Goal: Transaction & Acquisition: Purchase product/service

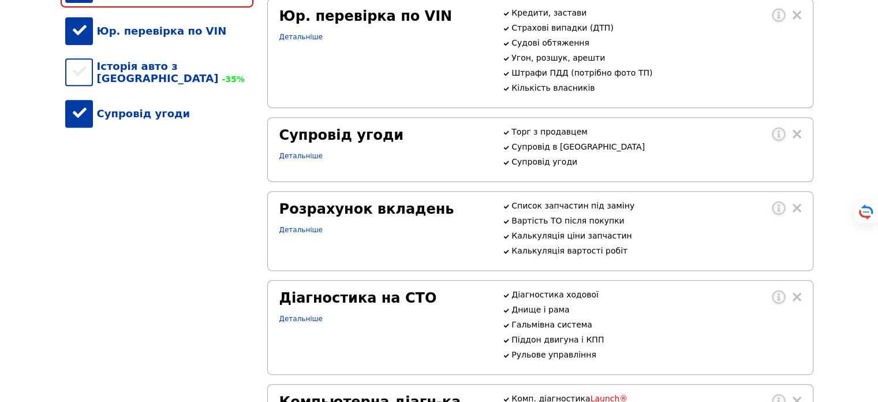
scroll to position [346, 0]
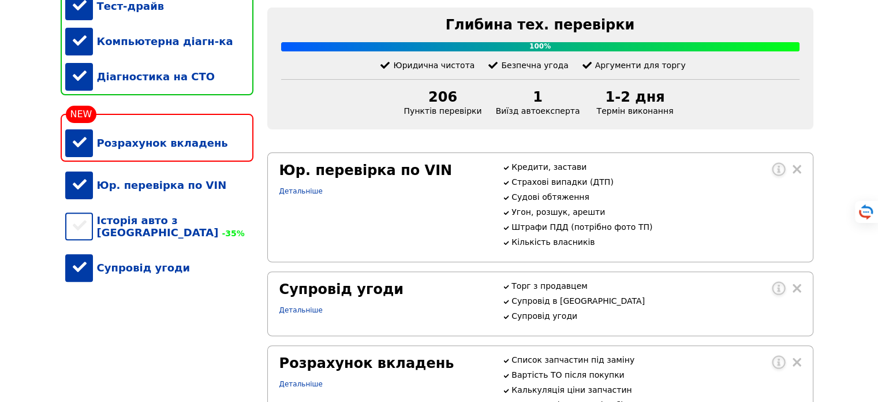
click at [136, 275] on div "Супровід угоди" at bounding box center [159, 267] width 188 height 35
click at [137, 275] on div "Супровід угоди" at bounding box center [159, 267] width 188 height 35
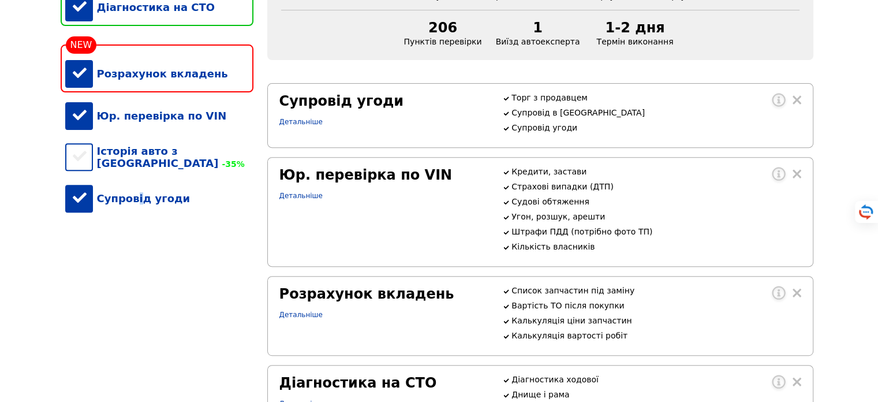
scroll to position [277, 0]
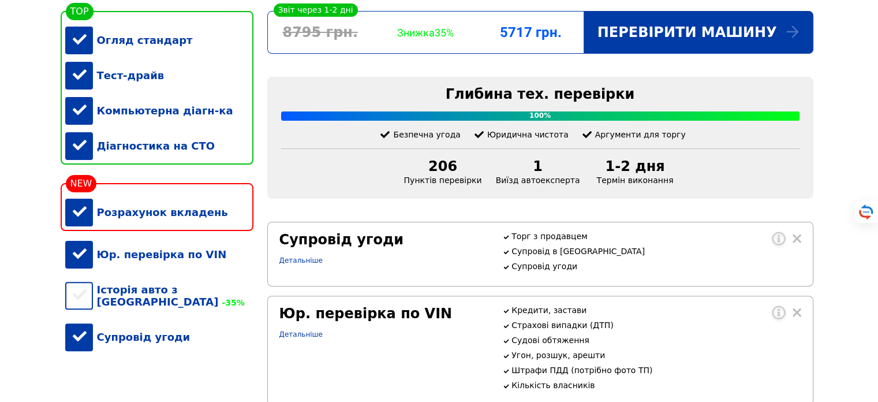
click at [159, 346] on div "Супровід угоди" at bounding box center [159, 336] width 188 height 35
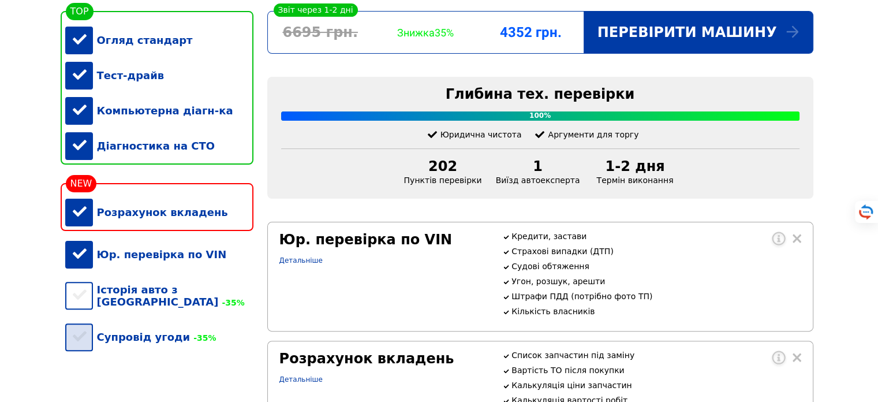
click at [159, 344] on div "Супровід угоди -35%" at bounding box center [159, 336] width 188 height 35
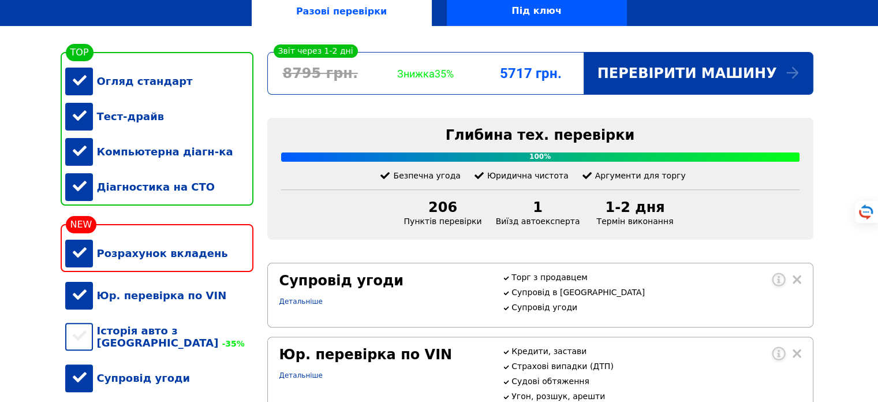
scroll to position [208, 0]
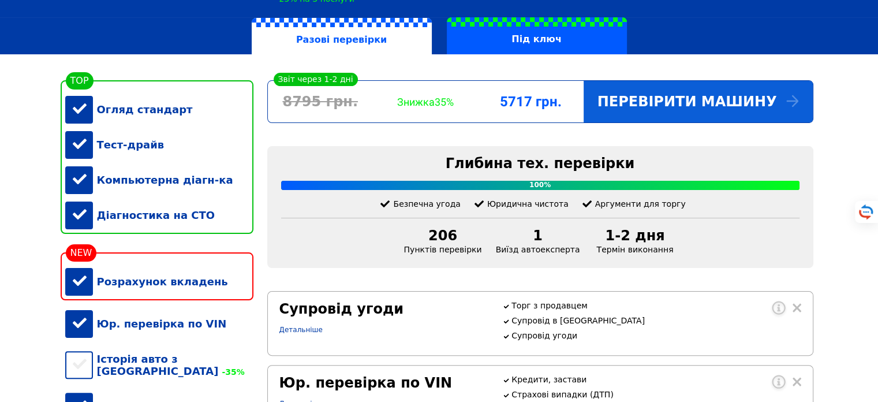
click at [684, 106] on div "Перевірити машину" at bounding box center [698, 102] width 229 height 42
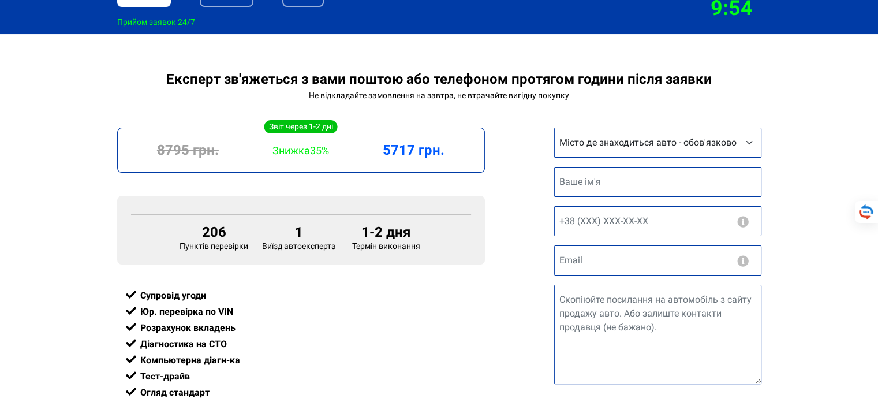
scroll to position [208, 0]
click at [554, 128] on select "Місто де знаходиться авто - обов'язково Інше місто [GEOGRAPHIC_DATA] [GEOGRAPHI…" at bounding box center [657, 143] width 207 height 30
select select "Київ"
click at [554, 128] on select "Місто де знаходиться авто - обов'язково Інше місто Київ Запоріжжя Львів Вінниця…" at bounding box center [657, 143] width 207 height 30
click at [628, 188] on input "text" at bounding box center [657, 182] width 207 height 30
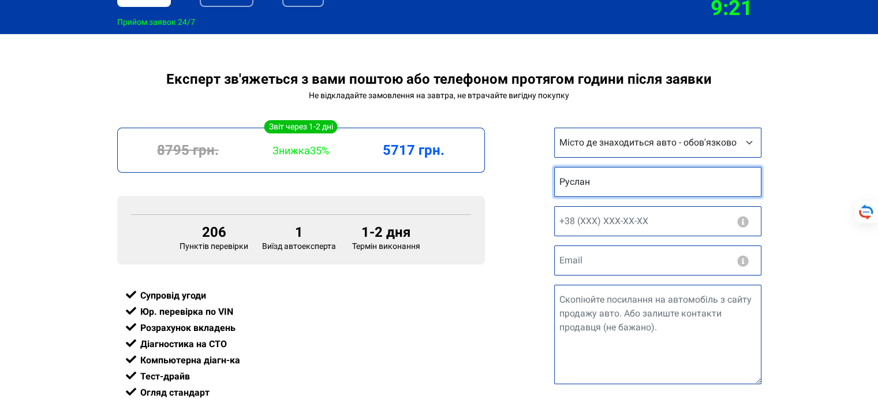
type input "Руслан"
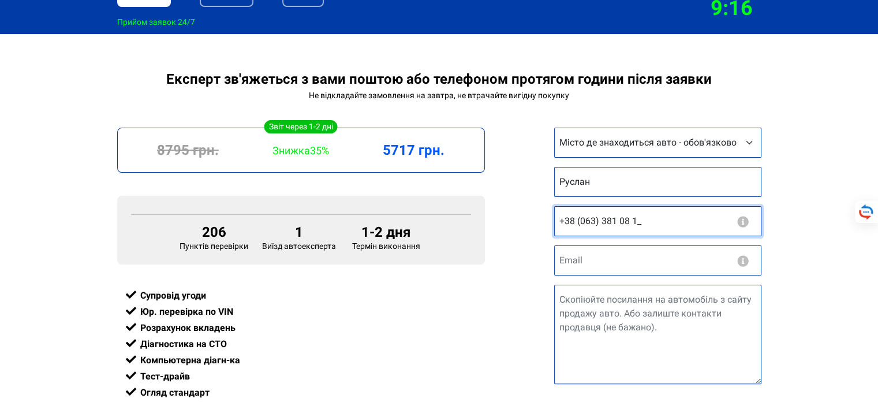
type input "+38 (063) 381 08 10"
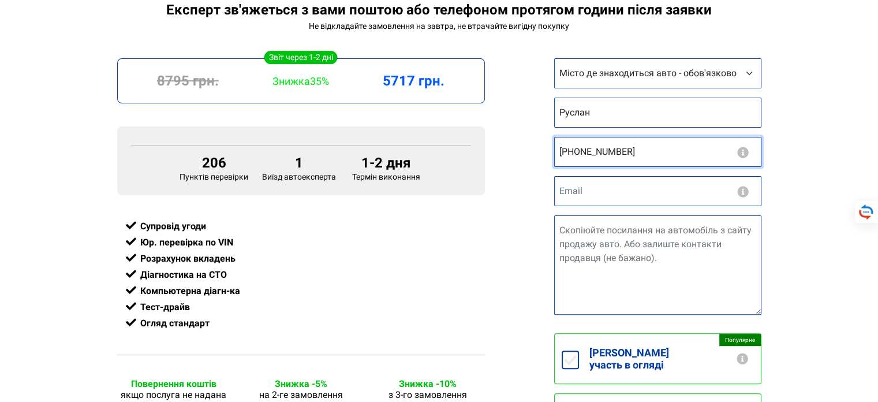
scroll to position [346, 0]
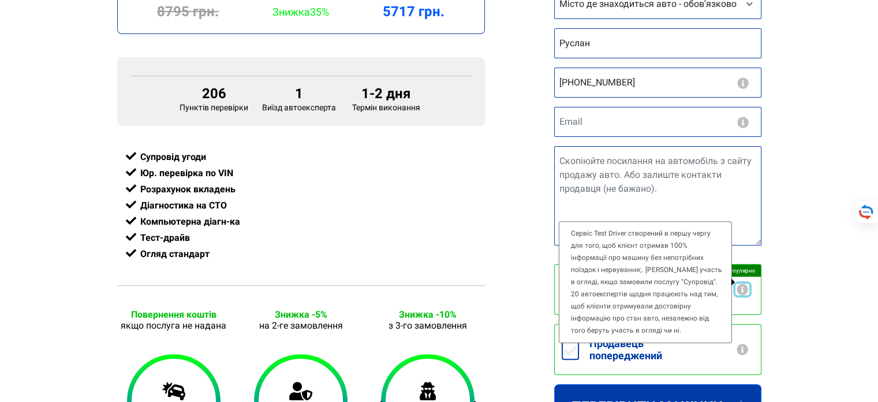
click at [744, 283] on button "button" at bounding box center [743, 289] width 14 height 12
click at [770, 278] on div "Експерт зв'яжеться з вами поштою або телефоном протягом години після заявки Не …" at bounding box center [439, 275] width 878 height 686
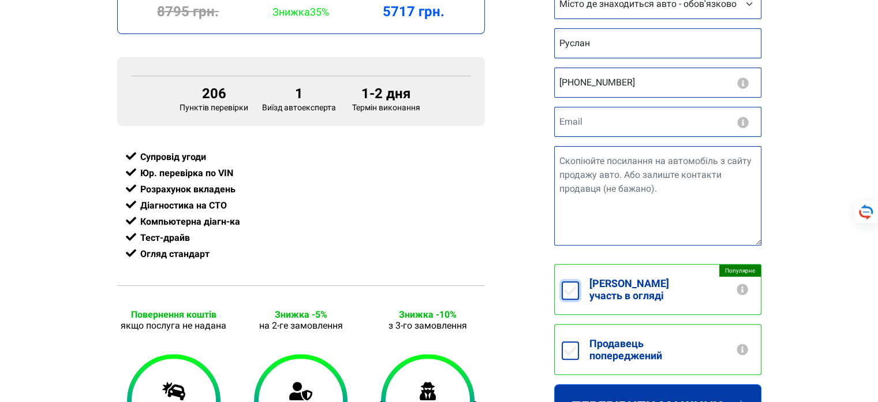
click at [563, 285] on input "Беру участь в огляді +250грн" at bounding box center [570, 290] width 17 height 18
click at [566, 285] on input "Беру участь в огляді +250грн" at bounding box center [570, 290] width 17 height 18
checkbox input "false"
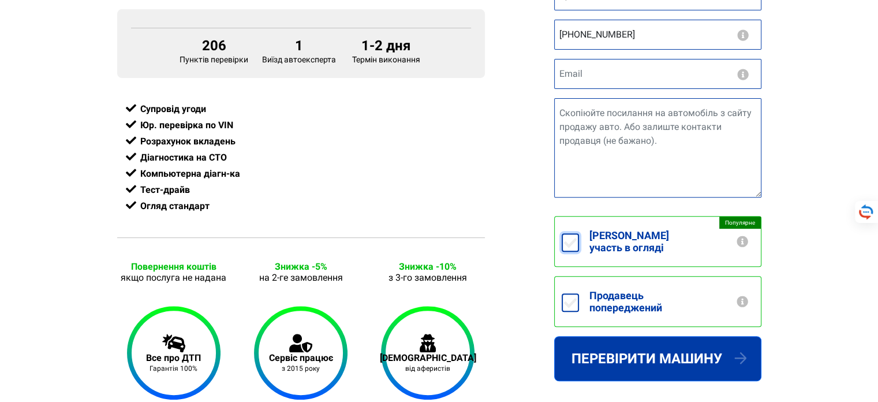
scroll to position [416, 0]
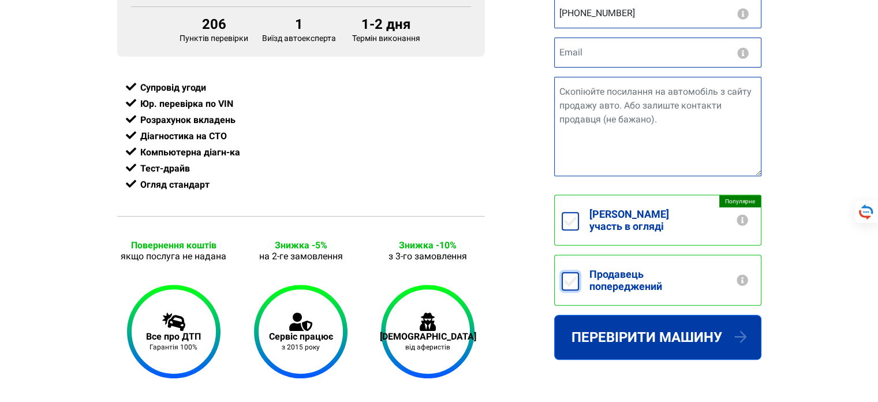
click at [569, 272] on input "Продавець попереджений" at bounding box center [570, 281] width 17 height 18
checkbox input "true"
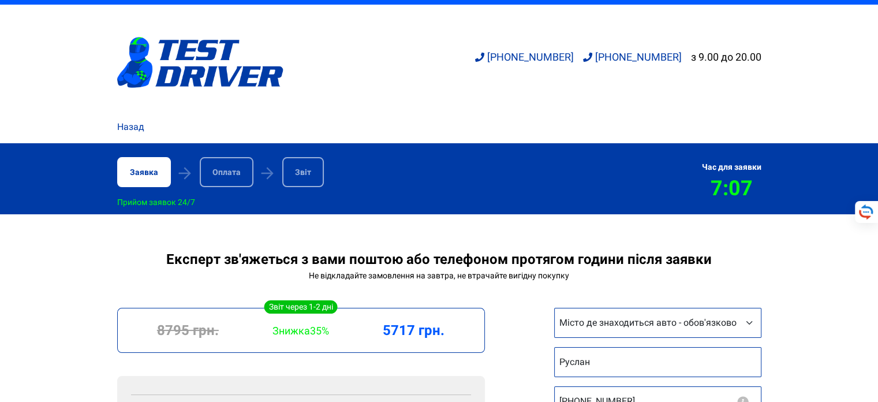
scroll to position [0, 0]
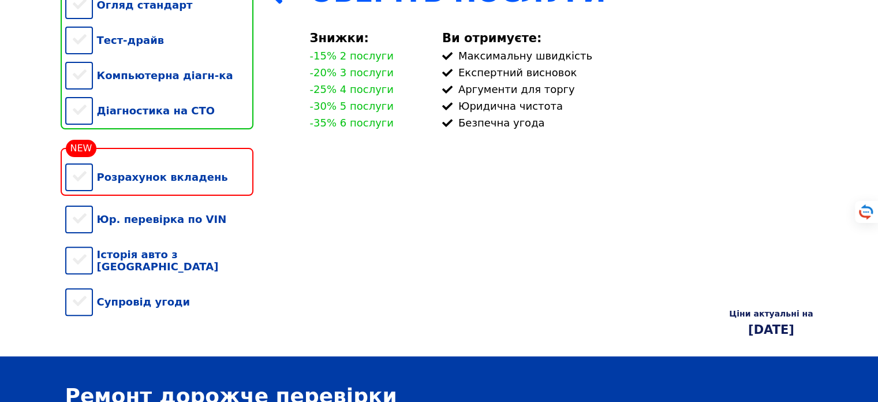
scroll to position [346, 0]
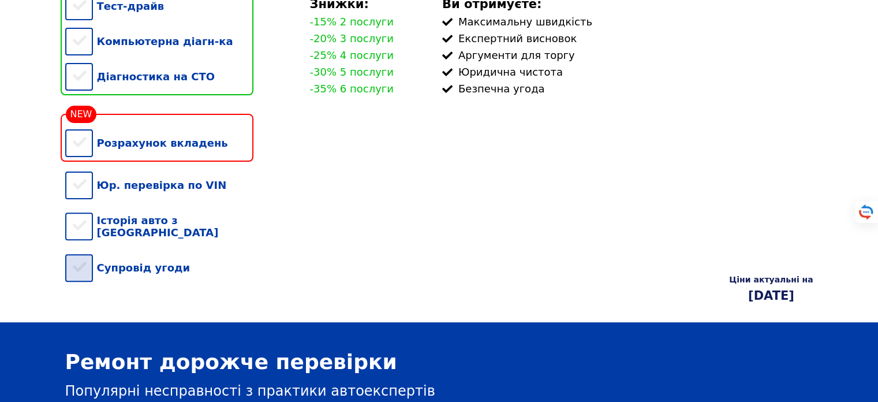
click at [129, 273] on div "Супровід угоди" at bounding box center [159, 267] width 188 height 35
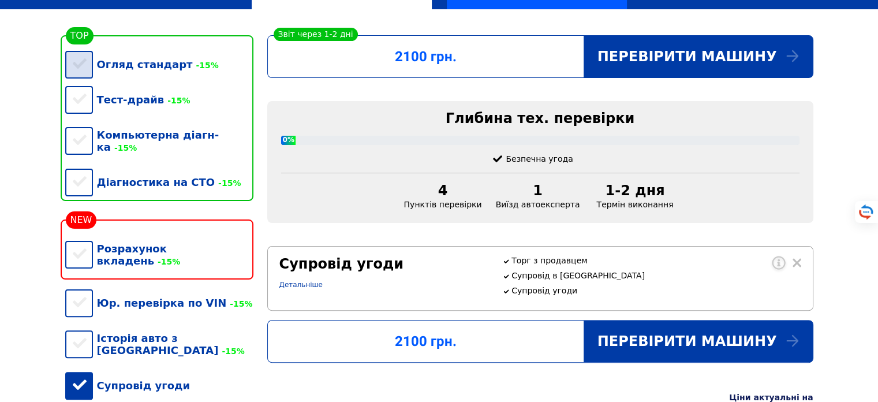
scroll to position [223, 0]
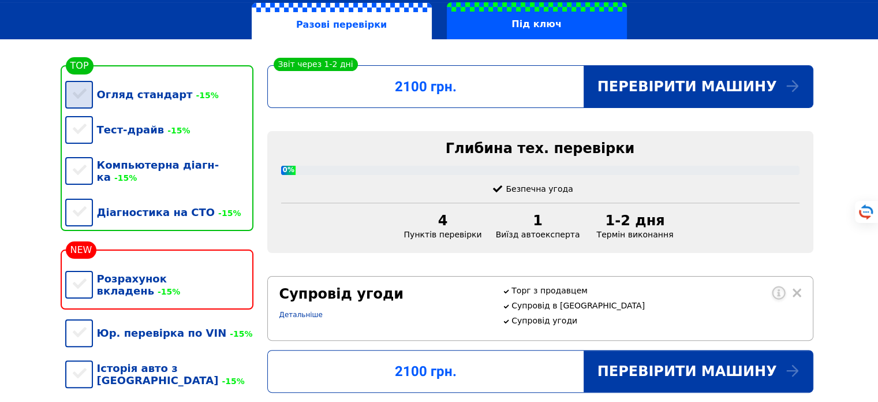
click at [83, 100] on div "Огляд стандарт -15%" at bounding box center [159, 94] width 188 height 35
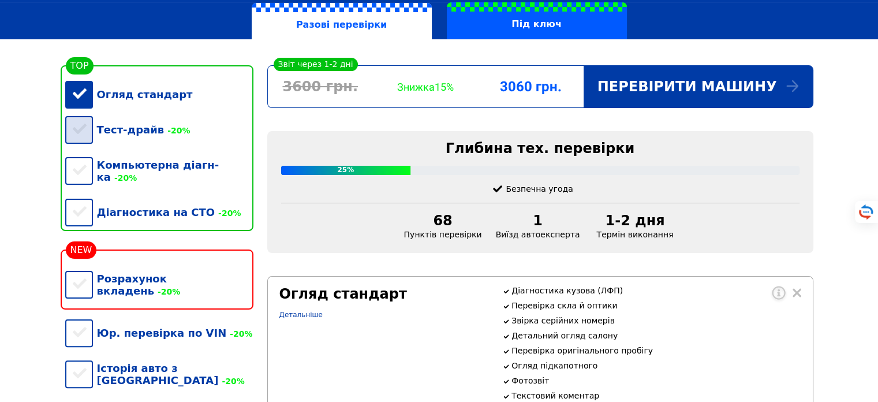
click at [85, 141] on div "Тест-драйв -20%" at bounding box center [159, 129] width 188 height 35
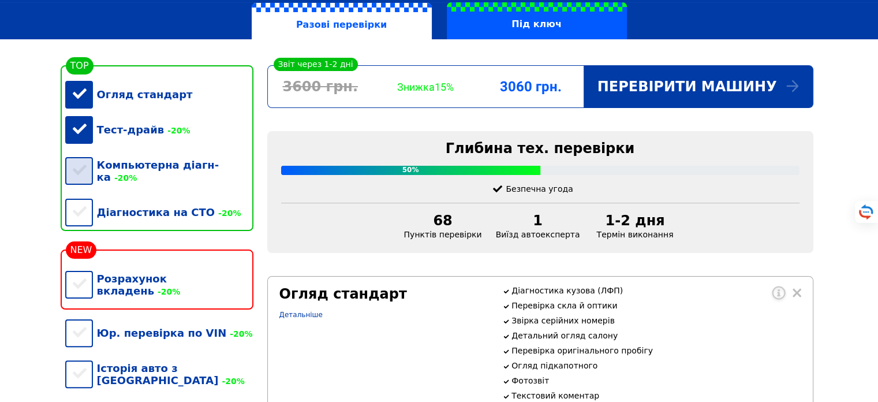
click at [82, 173] on div "Компьютерна діагн-ка -20%" at bounding box center [159, 170] width 188 height 47
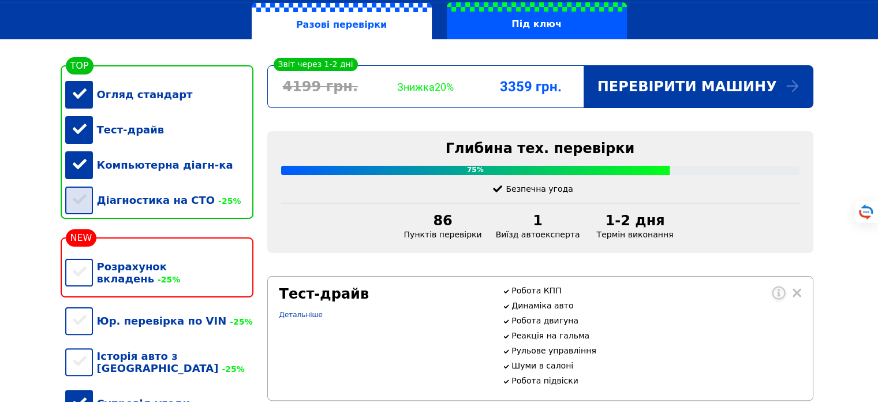
click at [78, 218] on div "Діагностика на СТО -25%" at bounding box center [159, 199] width 188 height 35
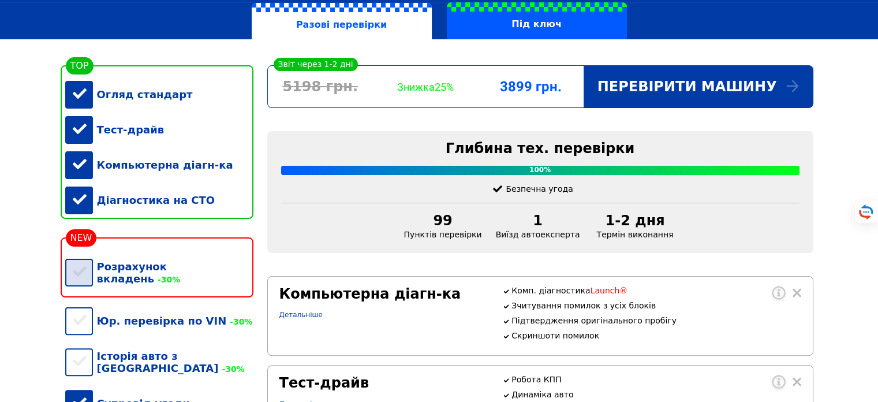
click at [78, 285] on div "Розрахунок вкладень -30%" at bounding box center [159, 272] width 188 height 47
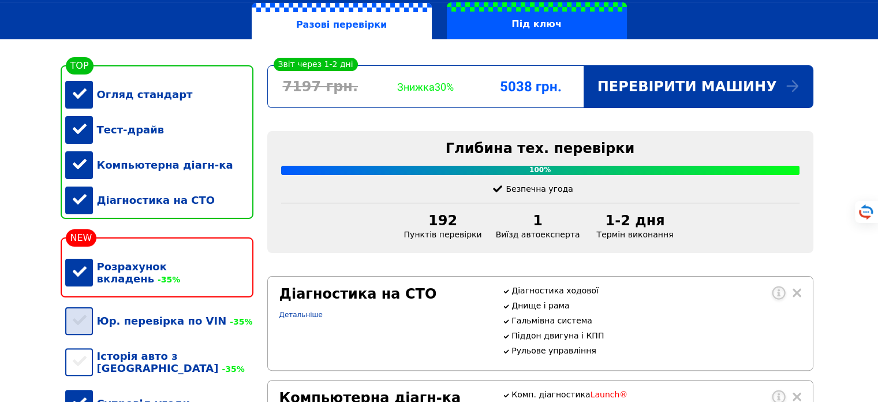
click at [83, 324] on div "Юр. перевірка по VIN -35%" at bounding box center [159, 320] width 188 height 35
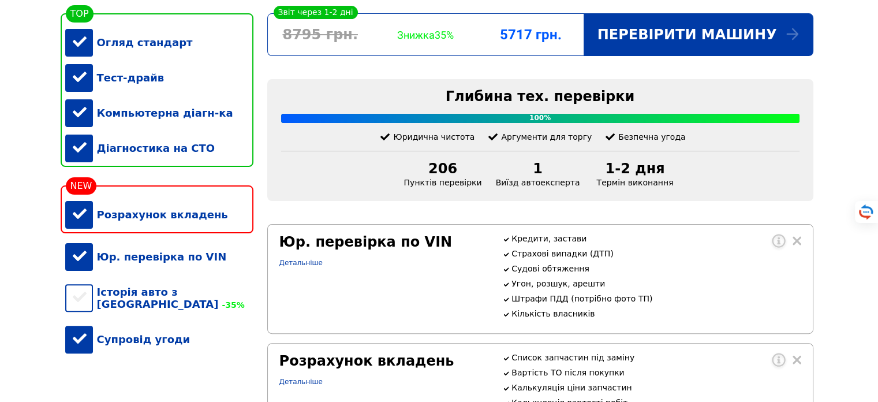
scroll to position [292, 0]
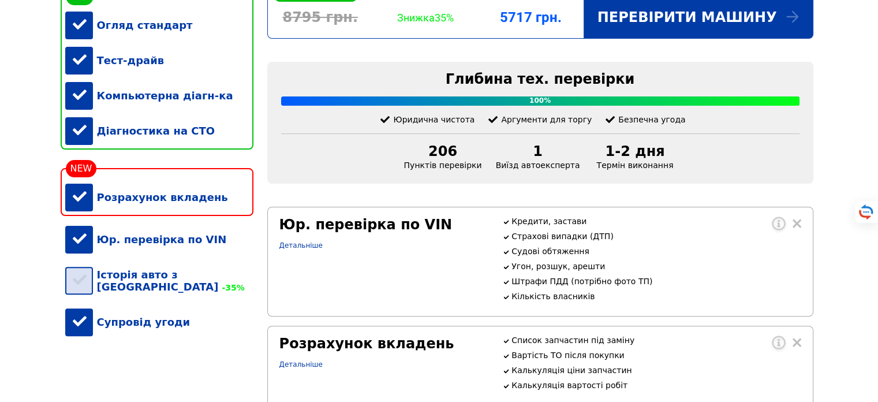
click at [82, 294] on div "Історія авто з США -35%" at bounding box center [159, 280] width 188 height 47
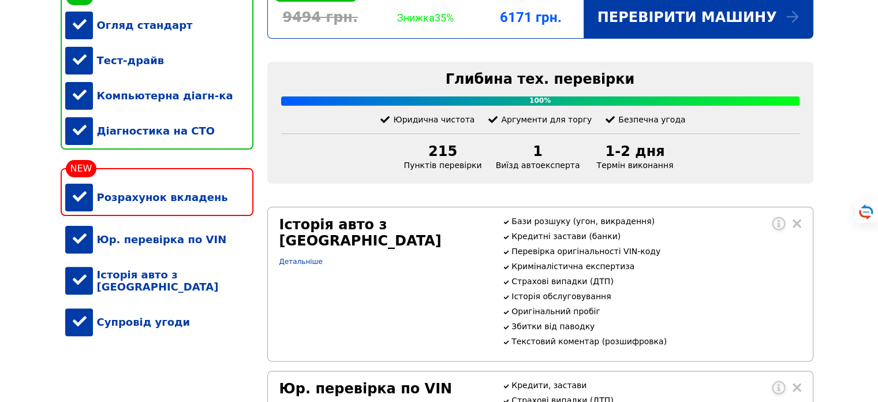
click at [82, 330] on div "Супровід угоди" at bounding box center [159, 321] width 188 height 35
click at [82, 333] on div "Супровід угоди -35%" at bounding box center [159, 321] width 188 height 35
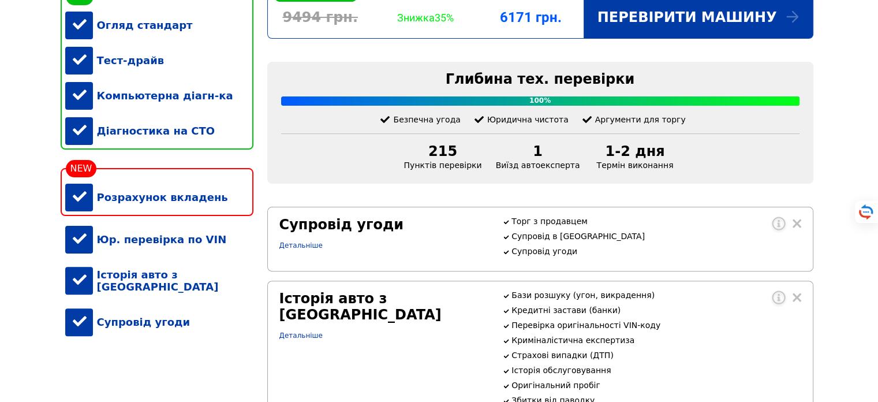
click at [82, 333] on div "Супровід угоди" at bounding box center [159, 321] width 188 height 35
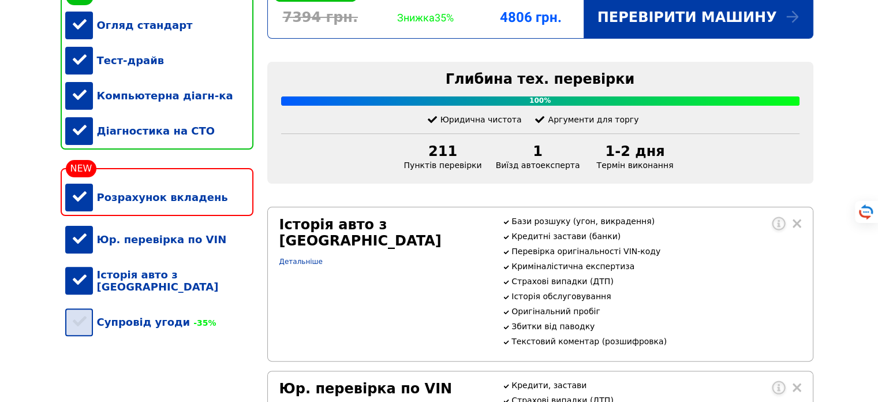
click at [82, 333] on div "Супровід угоди -35%" at bounding box center [159, 321] width 188 height 35
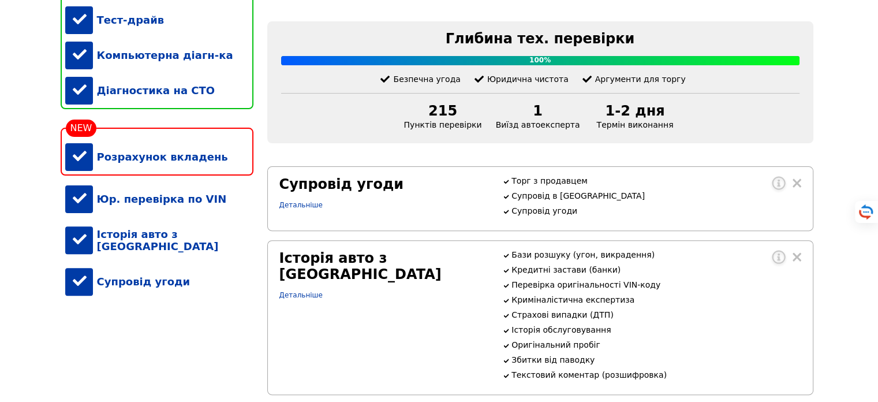
scroll to position [361, 0]
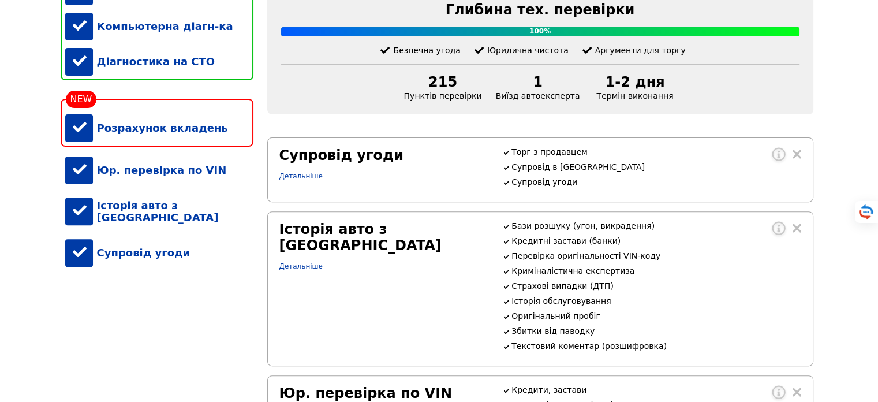
click at [139, 263] on div "Супровід угоди" at bounding box center [159, 252] width 188 height 35
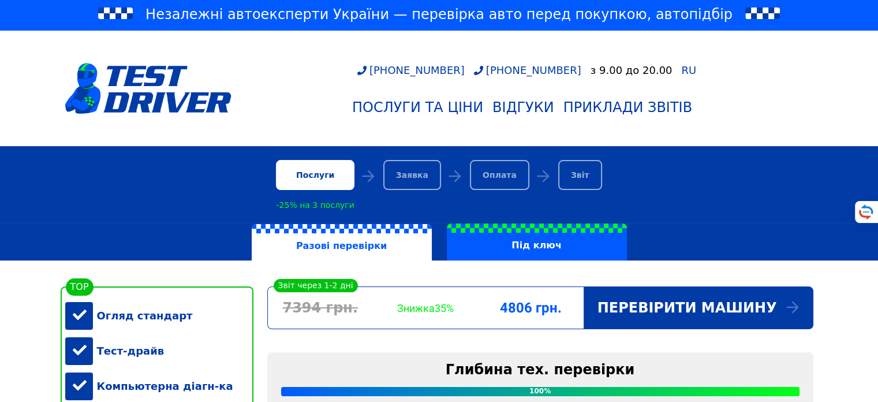
scroll to position [0, 0]
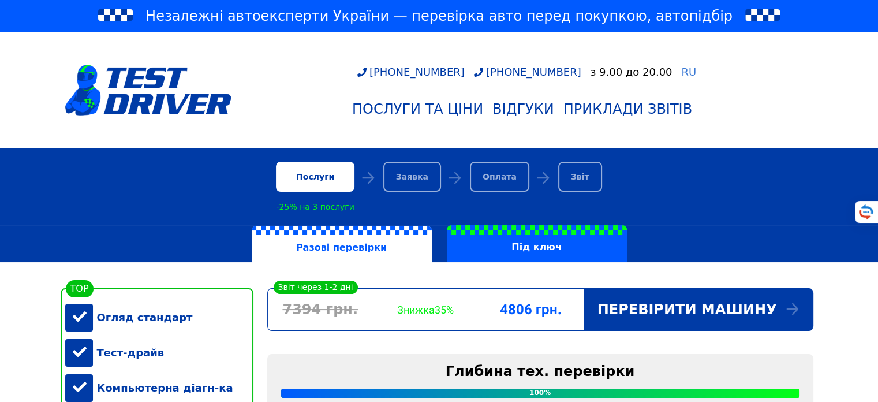
click at [681, 72] on span "RU" at bounding box center [688, 72] width 15 height 12
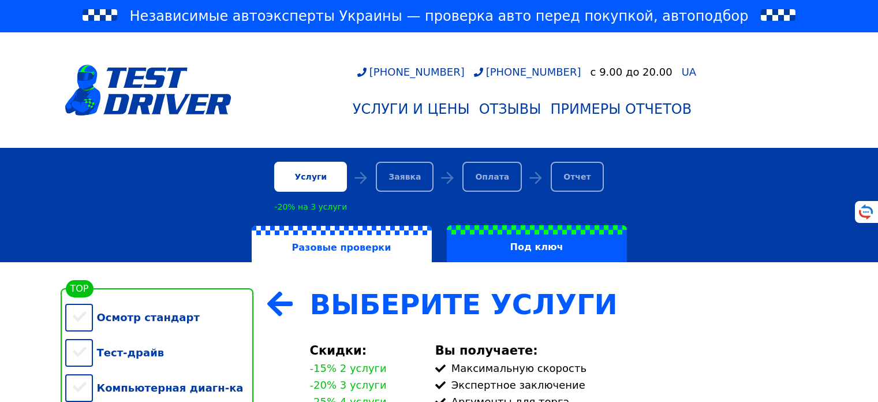
scroll to position [277, 0]
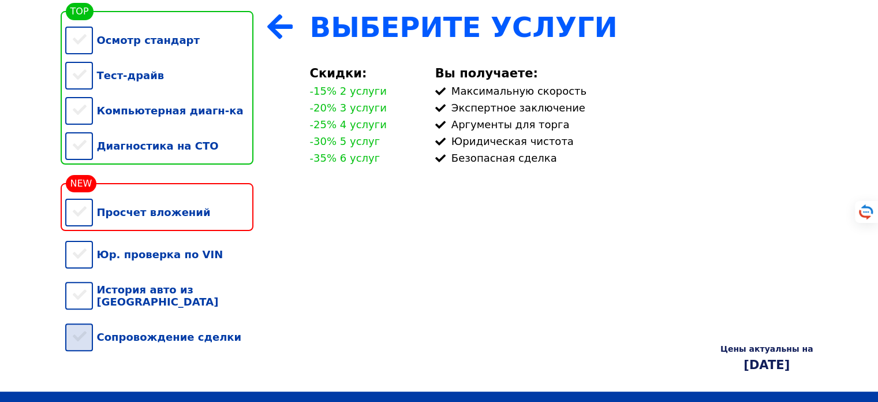
click at [186, 346] on div "Сопровождение сделки" at bounding box center [159, 336] width 188 height 35
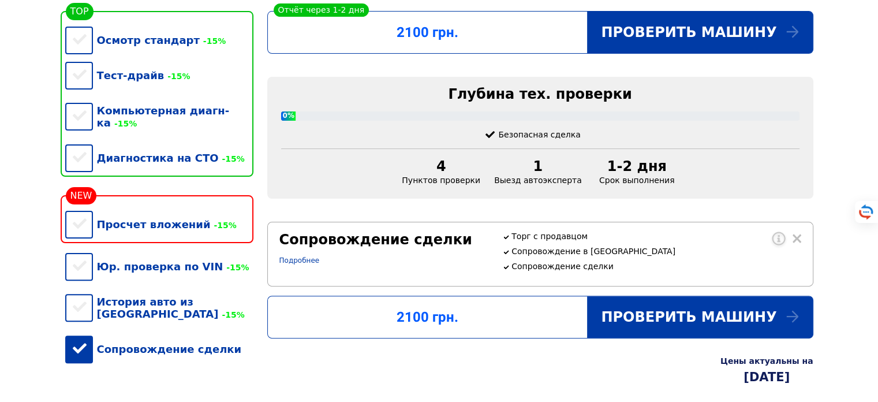
click at [212, 350] on div "Сопровождение сделки" at bounding box center [159, 348] width 188 height 35
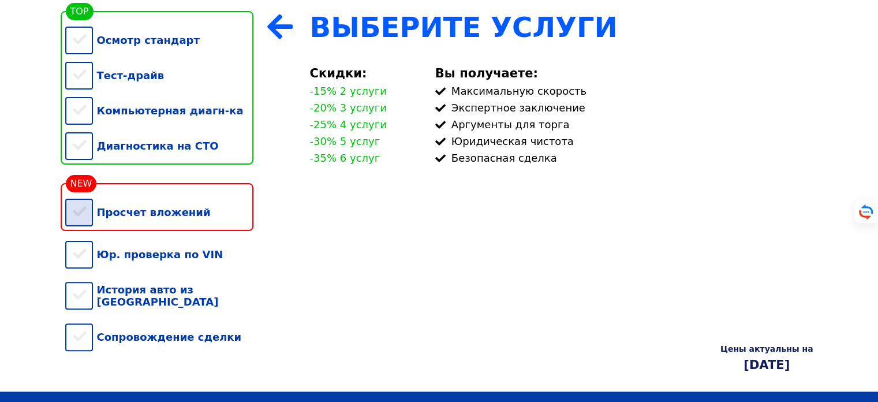
click at [147, 230] on div "Просчет вложений" at bounding box center [159, 212] width 188 height 35
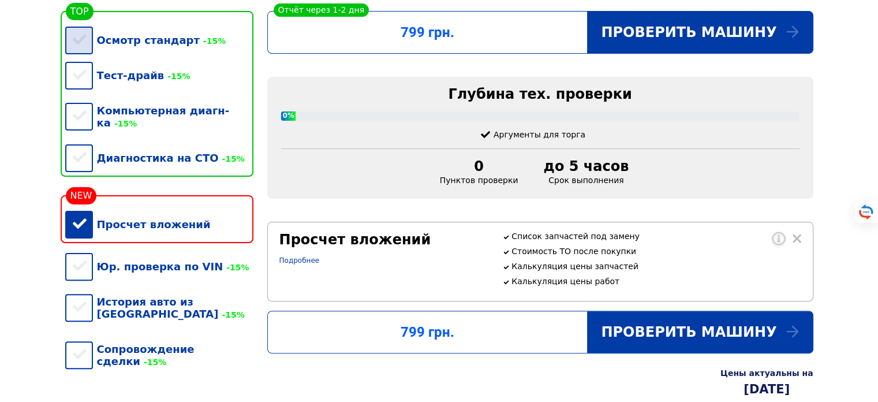
click at [86, 50] on div "Осмотр стандарт -15%" at bounding box center [159, 40] width 188 height 35
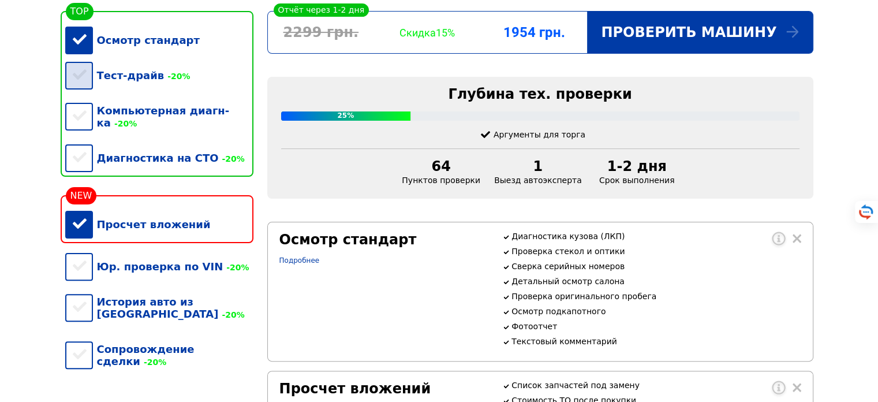
click at [77, 81] on div "Тест-драйв -20%" at bounding box center [159, 75] width 188 height 35
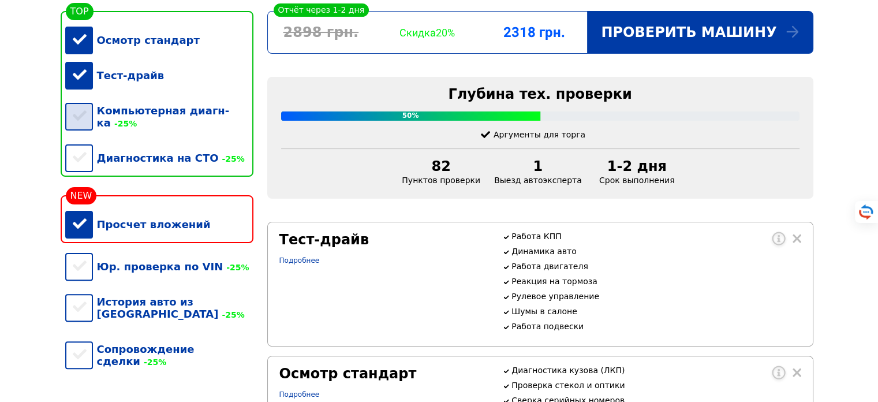
click at [89, 121] on div "Компьютерная диагн-ка -25%" at bounding box center [159, 116] width 188 height 47
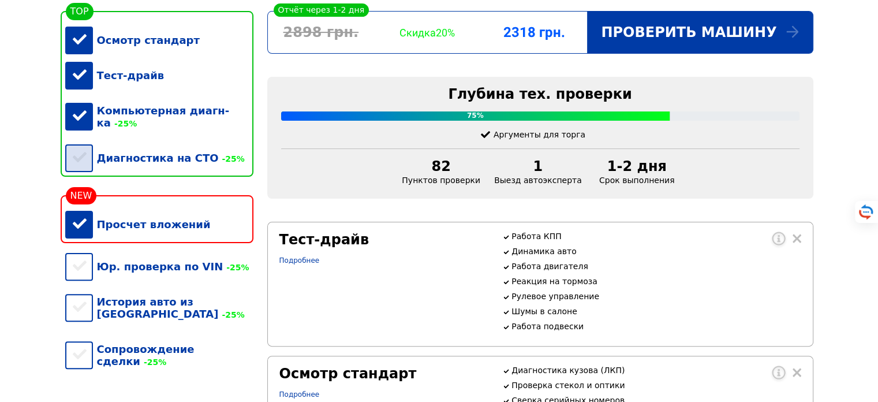
click at [91, 161] on div "Диагностика на СТО -25%" at bounding box center [159, 157] width 188 height 35
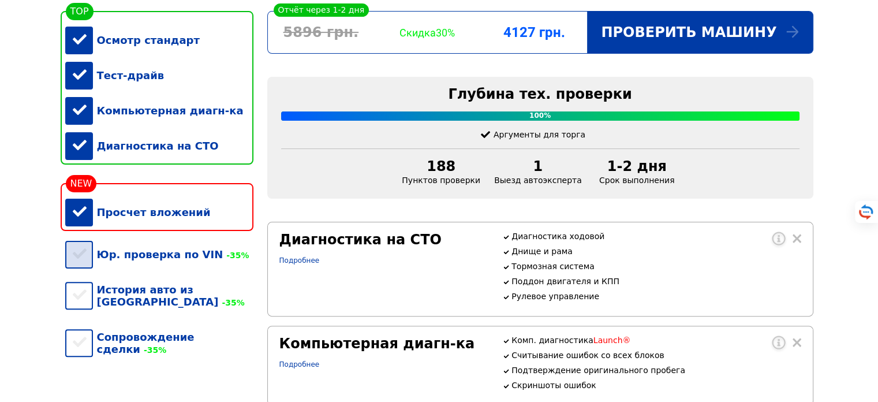
click at [89, 272] on div "Юр. проверка по VIN -35%" at bounding box center [159, 254] width 188 height 35
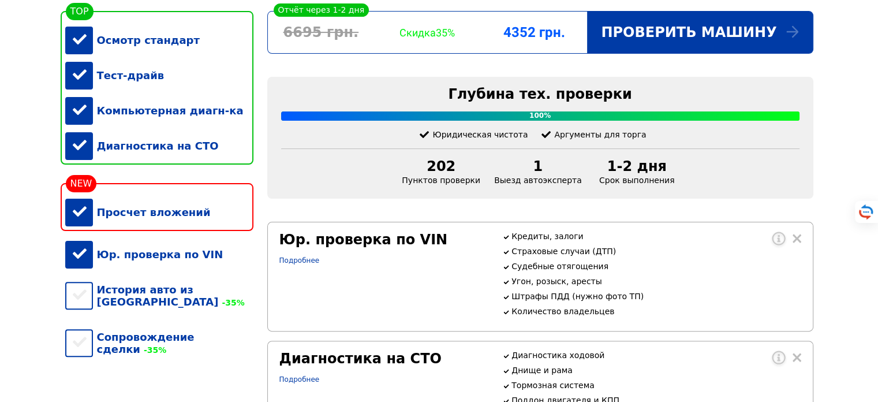
click at [166, 158] on div "Диагностика на СТО" at bounding box center [159, 145] width 188 height 35
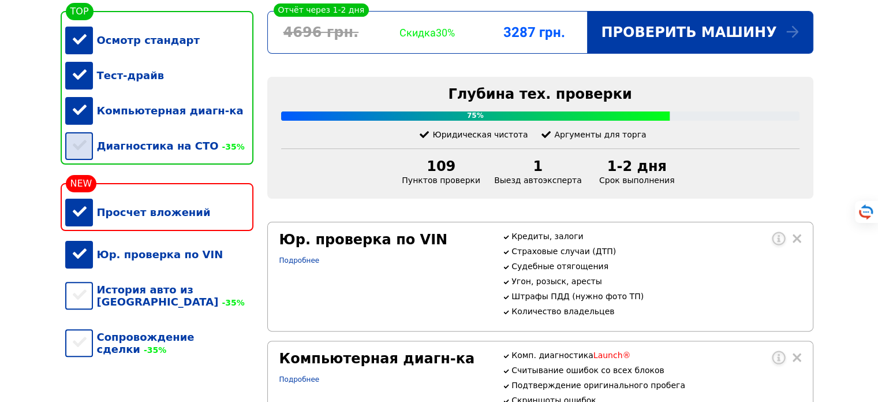
click at [166, 158] on div "Диагностика на СТО -35%" at bounding box center [159, 145] width 188 height 35
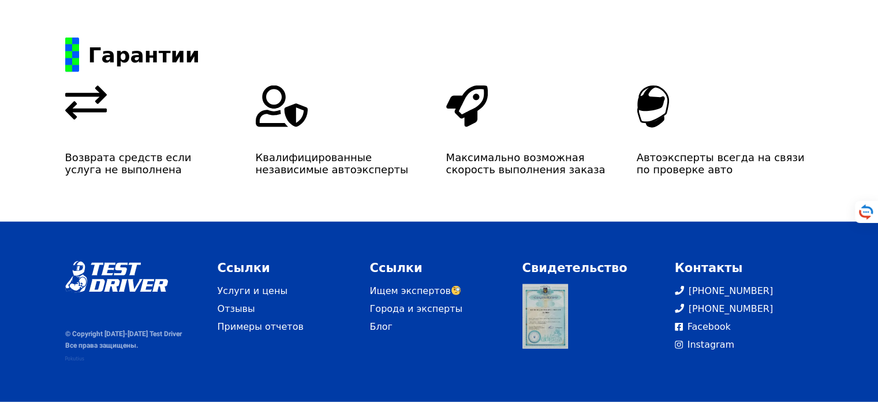
scroll to position [2672, 0]
click at [241, 327] on link "Примеры отчетов" at bounding box center [287, 327] width 139 height 14
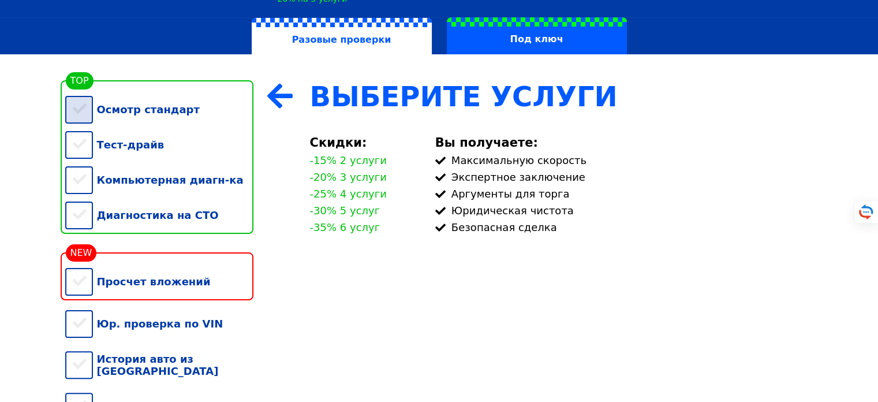
scroll to position [208, 0]
click at [81, 114] on div "Осмотр стандарт" at bounding box center [159, 109] width 188 height 35
click at [81, 146] on div "Тест-драйв" at bounding box center [159, 144] width 188 height 35
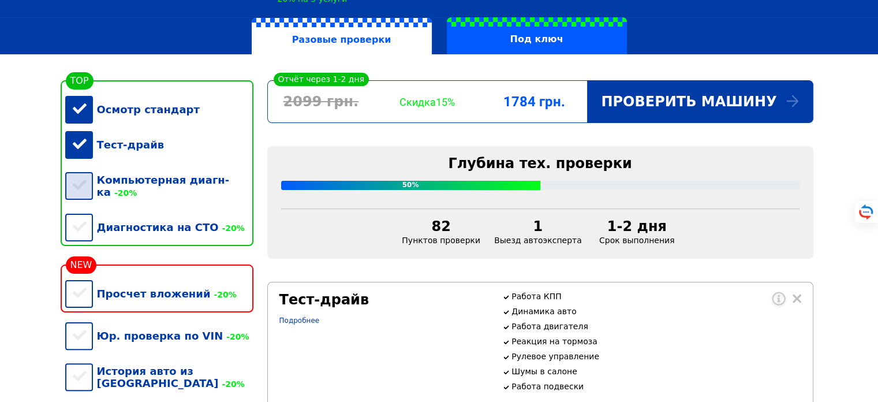
click at [79, 177] on div "Компьютерная диагн-ка -20%" at bounding box center [159, 185] width 188 height 47
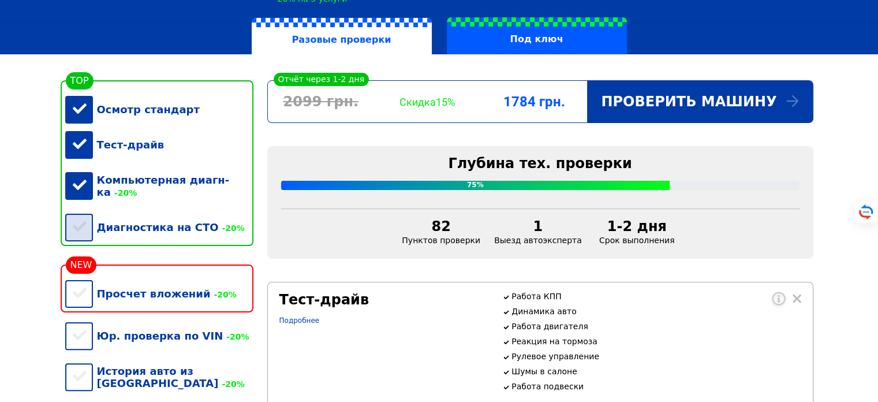
click at [74, 222] on div "Диагностика на СТО -20%" at bounding box center [159, 227] width 188 height 35
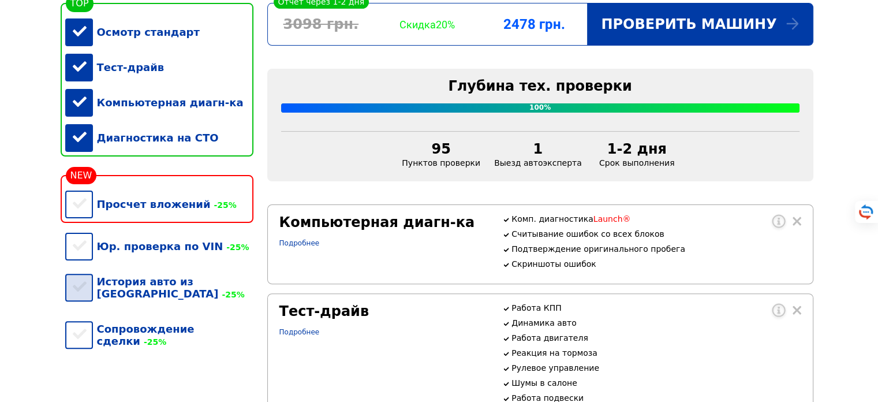
scroll to position [346, 0]
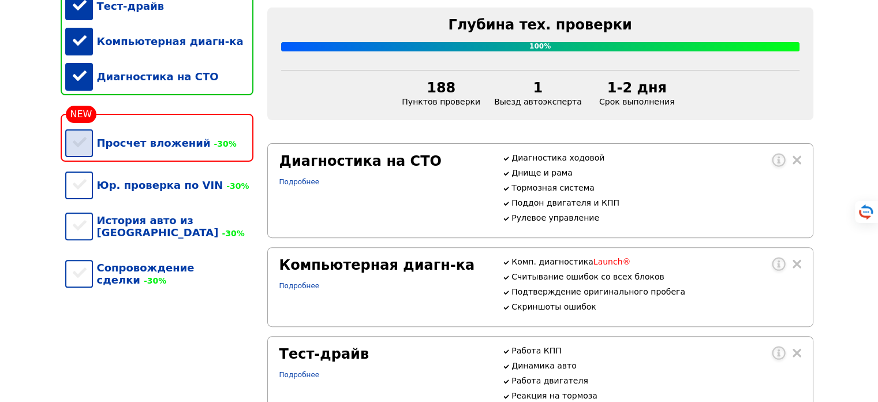
click at [88, 161] on div "Просчет вложений -30%" at bounding box center [159, 142] width 188 height 35
click at [82, 198] on div "Юр. проверка по VIN -30%" at bounding box center [159, 184] width 188 height 35
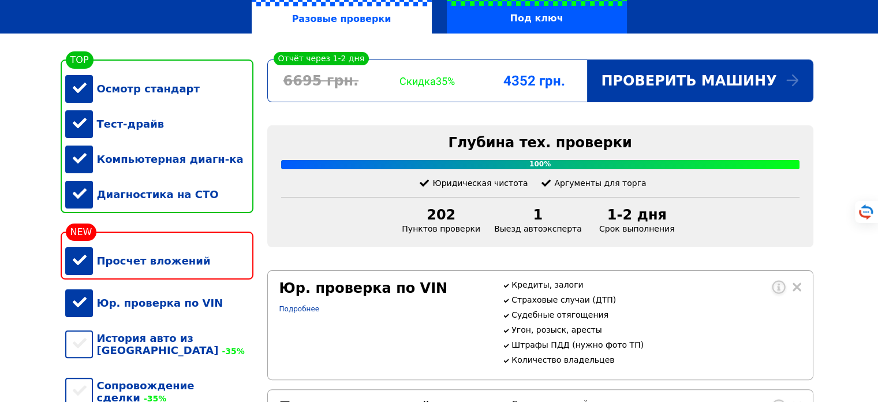
scroll to position [277, 0]
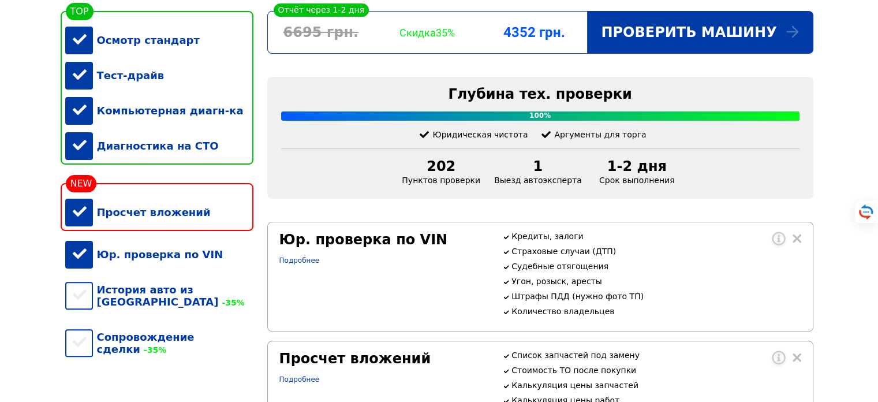
click at [86, 50] on div "Осмотр стандарт" at bounding box center [159, 40] width 188 height 35
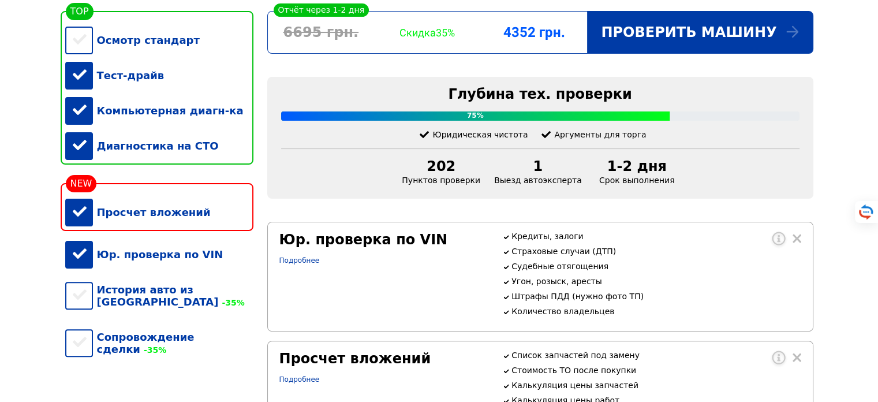
drag, startPoint x: 85, startPoint y: 78, endPoint x: 84, endPoint y: 84, distance: 5.9
click at [85, 78] on div "Тест-драйв" at bounding box center [159, 75] width 188 height 35
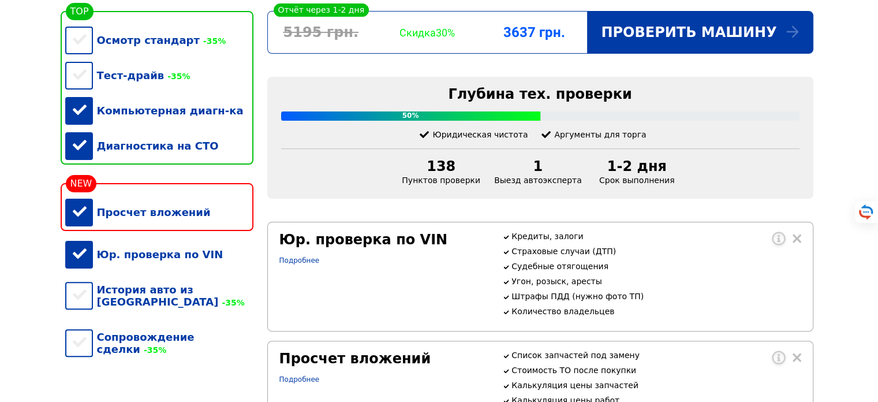
drag, startPoint x: 86, startPoint y: 125, endPoint x: 86, endPoint y: 139, distance: 13.9
click at [86, 126] on div "Компьютерная диагн-ка" at bounding box center [159, 110] width 188 height 35
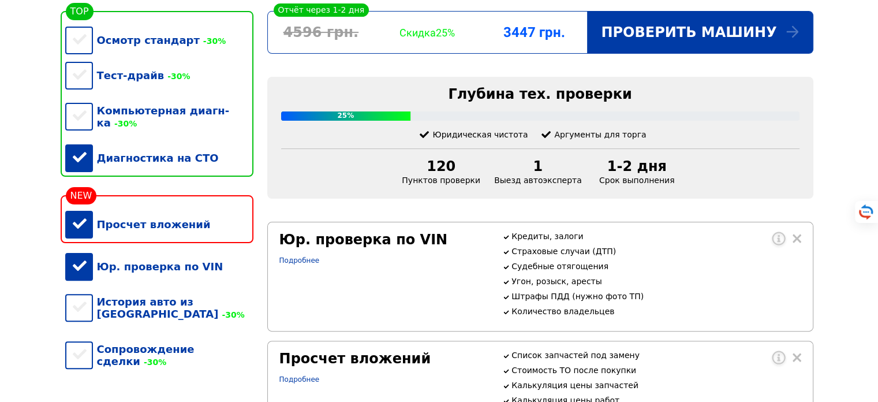
click at [85, 159] on div "Диагностика на СТО" at bounding box center [159, 157] width 188 height 35
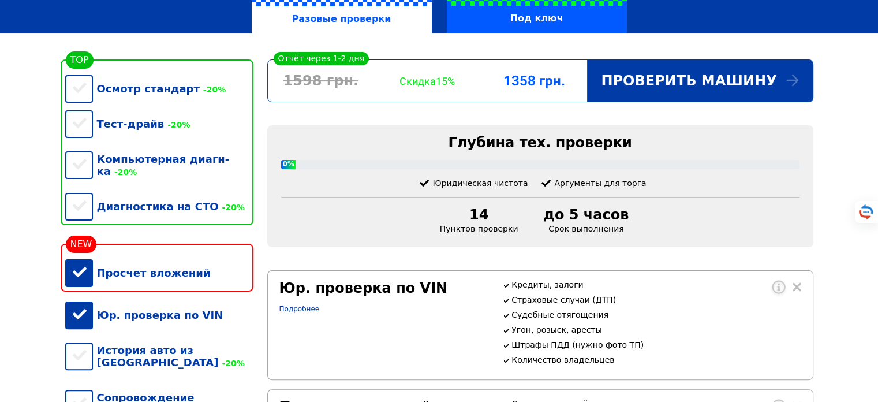
scroll to position [208, 0]
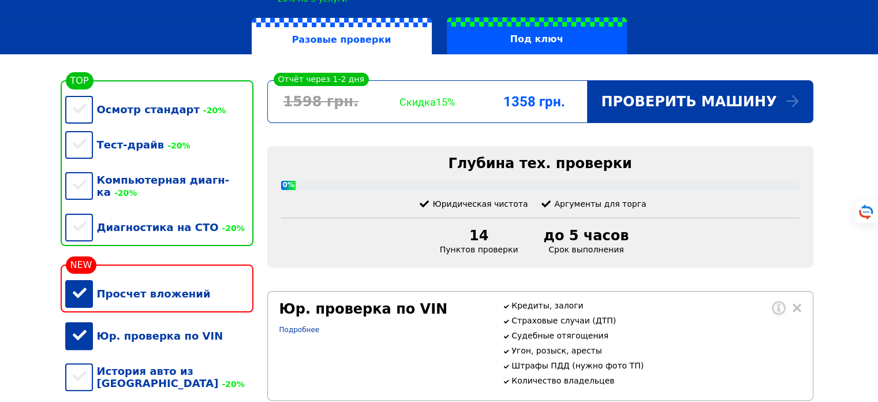
click at [120, 293] on div "Просчет вложений" at bounding box center [159, 293] width 188 height 35
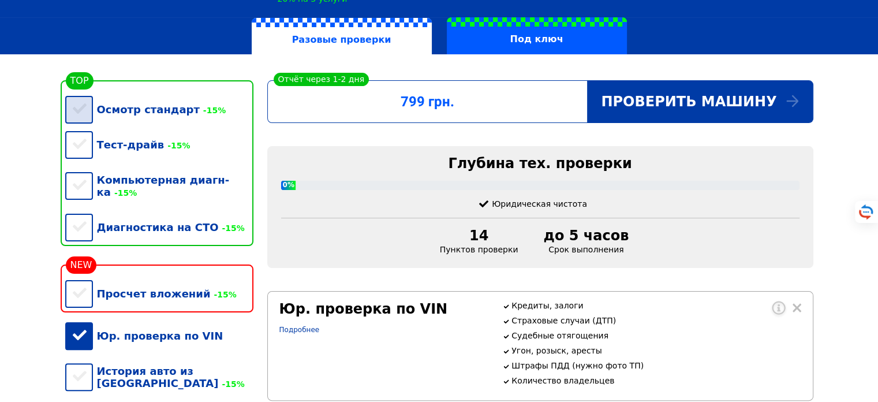
click at [122, 115] on div "Осмотр стандарт -15%" at bounding box center [159, 109] width 188 height 35
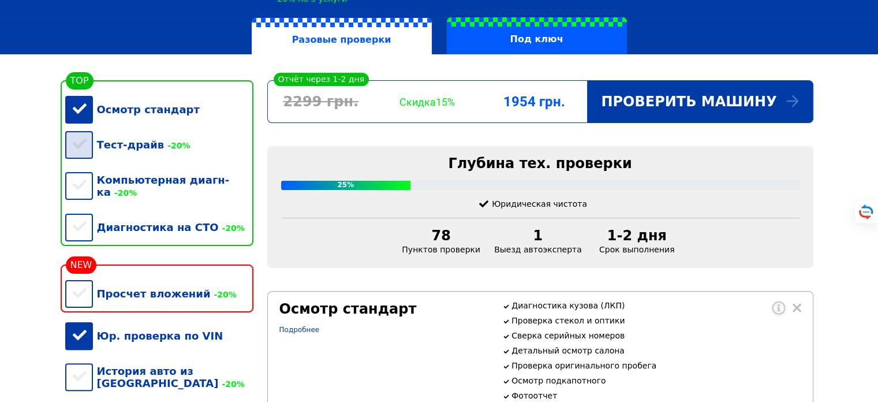
click at [119, 150] on div "Тест-драйв -20%" at bounding box center [159, 144] width 188 height 35
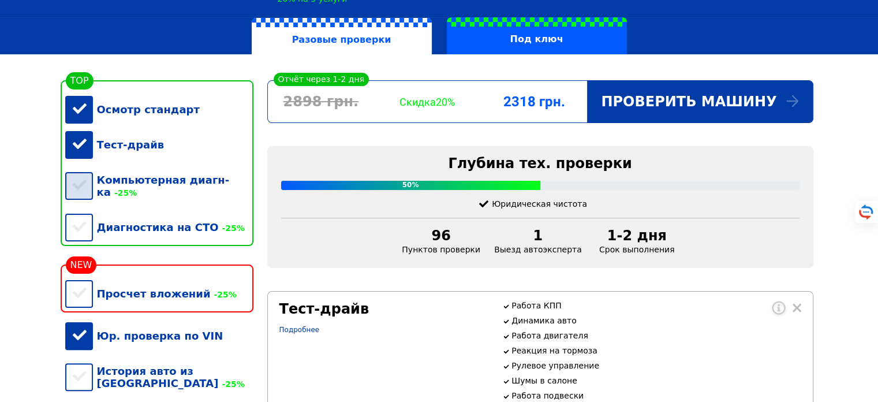
click at [122, 187] on div "Компьютерная диагн-ка -25%" at bounding box center [159, 185] width 188 height 47
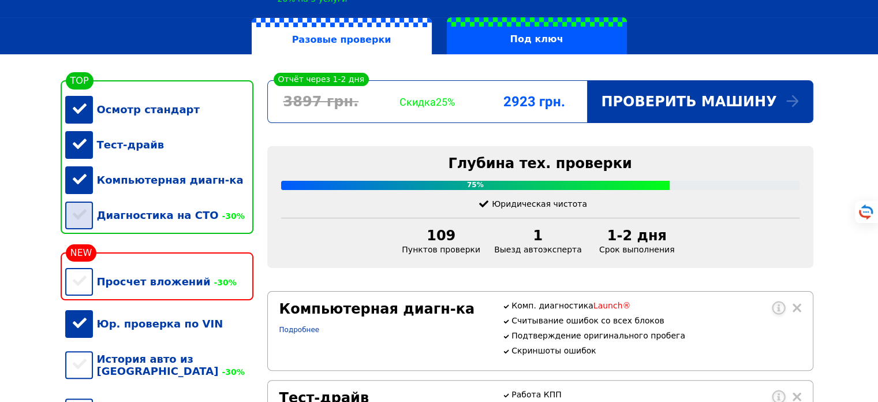
click at [113, 232] on div "Диагностика на СТО -30%" at bounding box center [159, 214] width 188 height 35
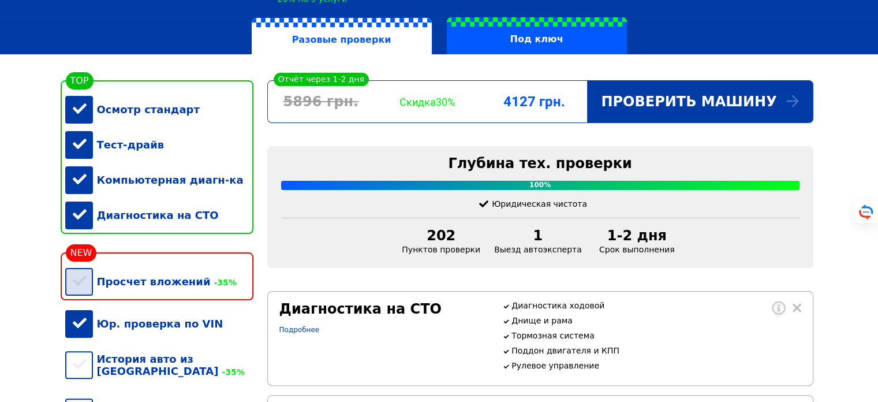
click at [92, 293] on div "Просчет вложений -35%" at bounding box center [159, 281] width 188 height 35
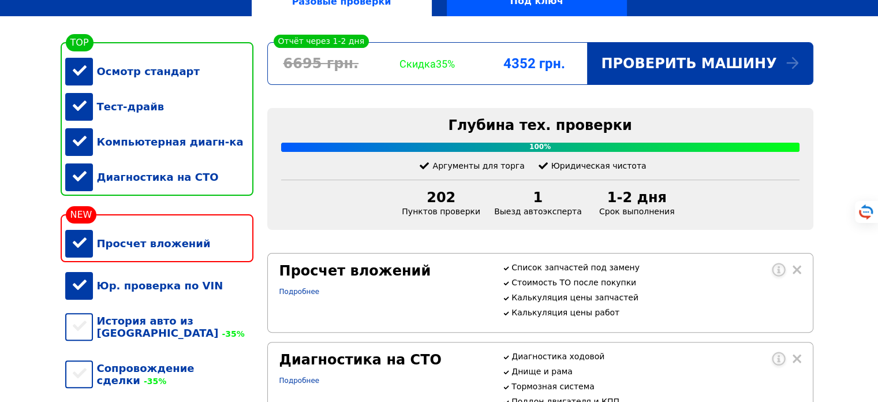
scroll to position [277, 0]
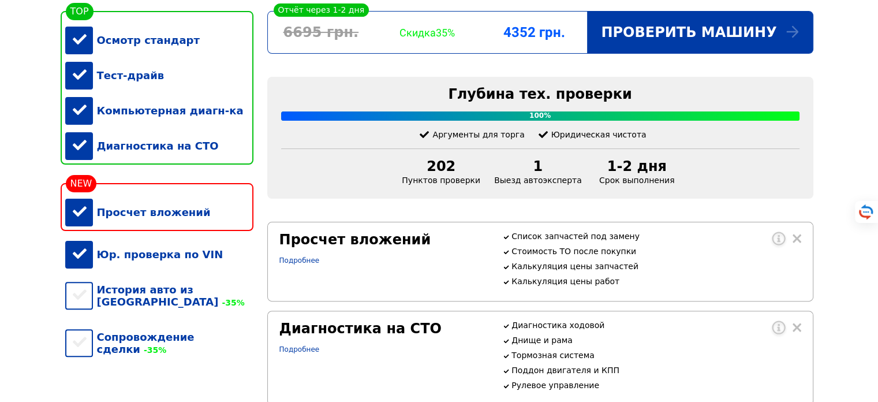
click at [83, 271] on div "Юр. проверка по VIN" at bounding box center [159, 254] width 188 height 35
click at [83, 271] on div "Юр. проверка по VIN -35%" at bounding box center [159, 254] width 188 height 35
